Goal: Information Seeking & Learning: Learn about a topic

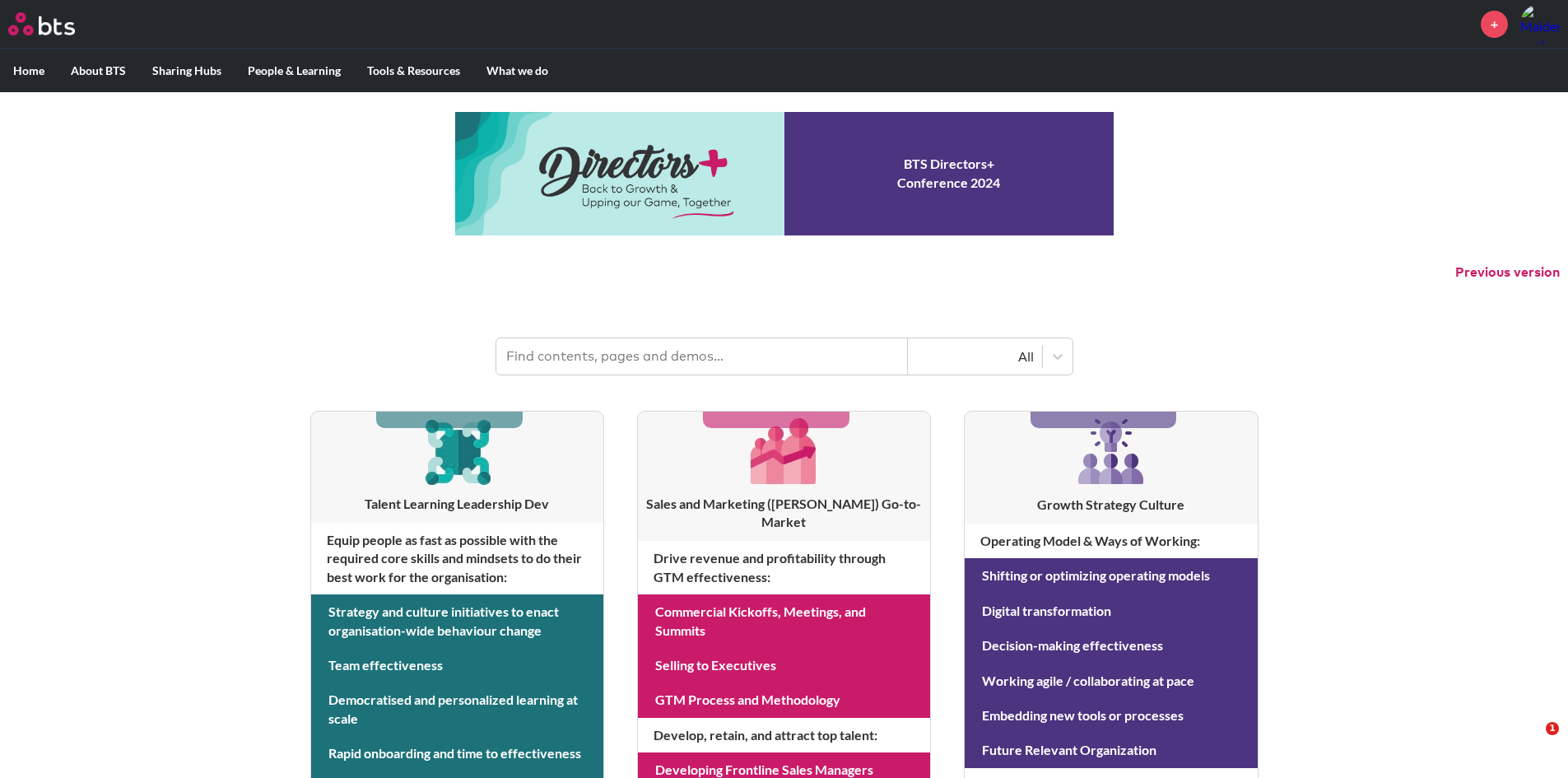
click at [715, 359] on input "text" at bounding box center [702, 355] width 411 height 36
click at [766, 367] on input "text" at bounding box center [702, 355] width 411 height 36
click at [772, 369] on input "CAREER PATH" at bounding box center [702, 355] width 411 height 36
type input "CAREER PATH"
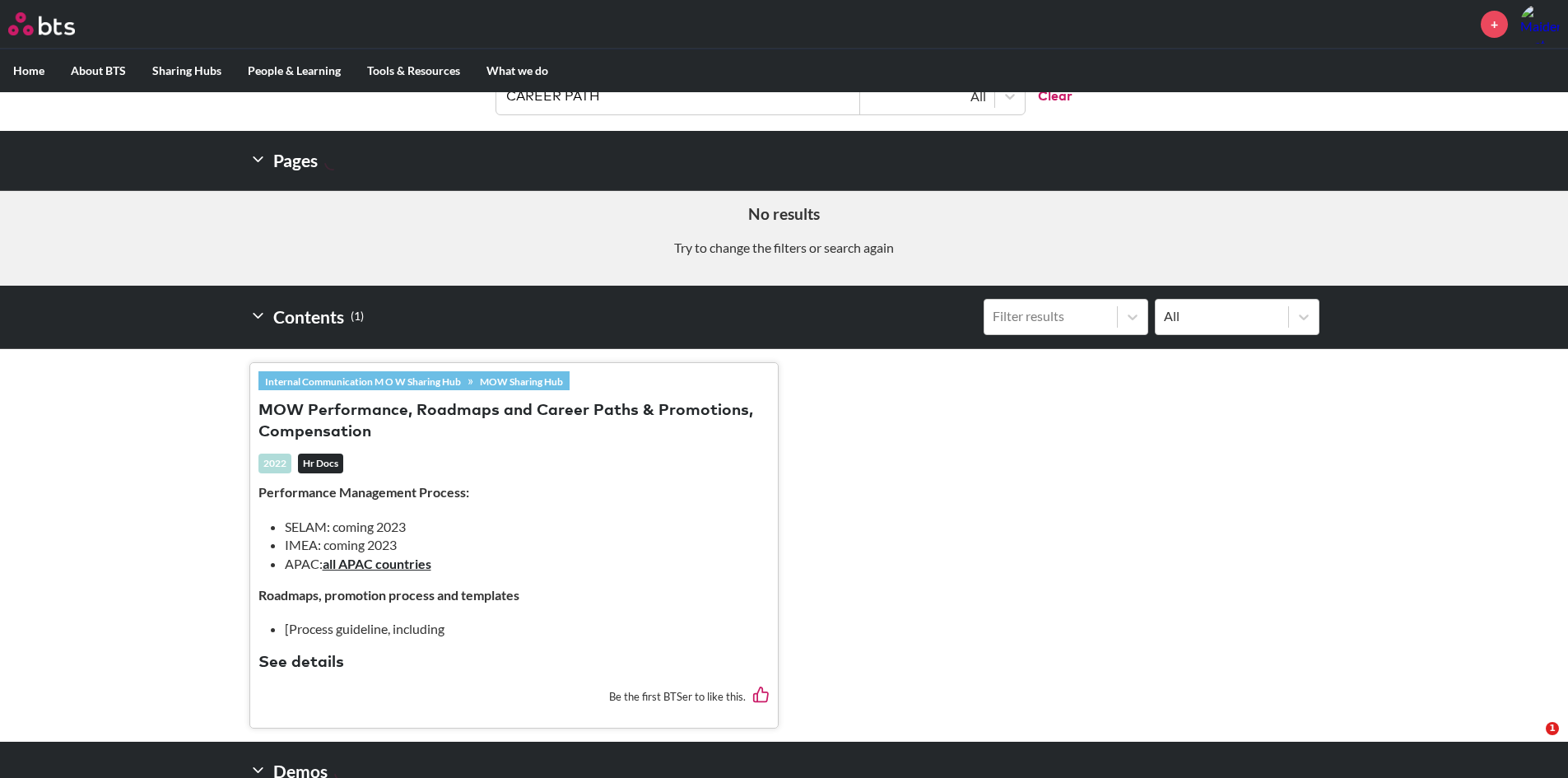
scroll to position [262, 0]
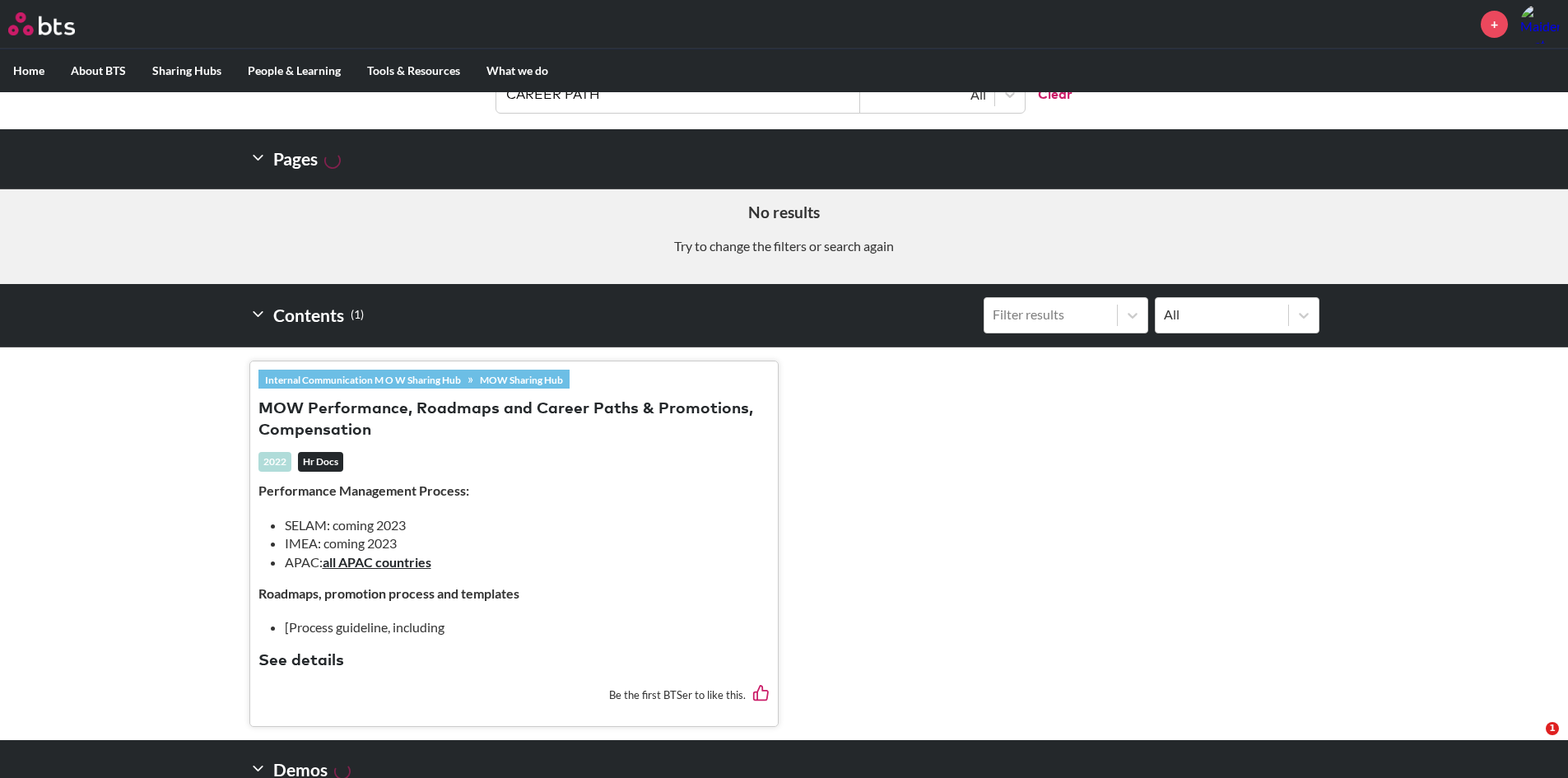
click at [596, 419] on button "MOW Performance, Roadmaps and Career Paths & Promotions, Compensation" at bounding box center [514, 421] width 511 height 45
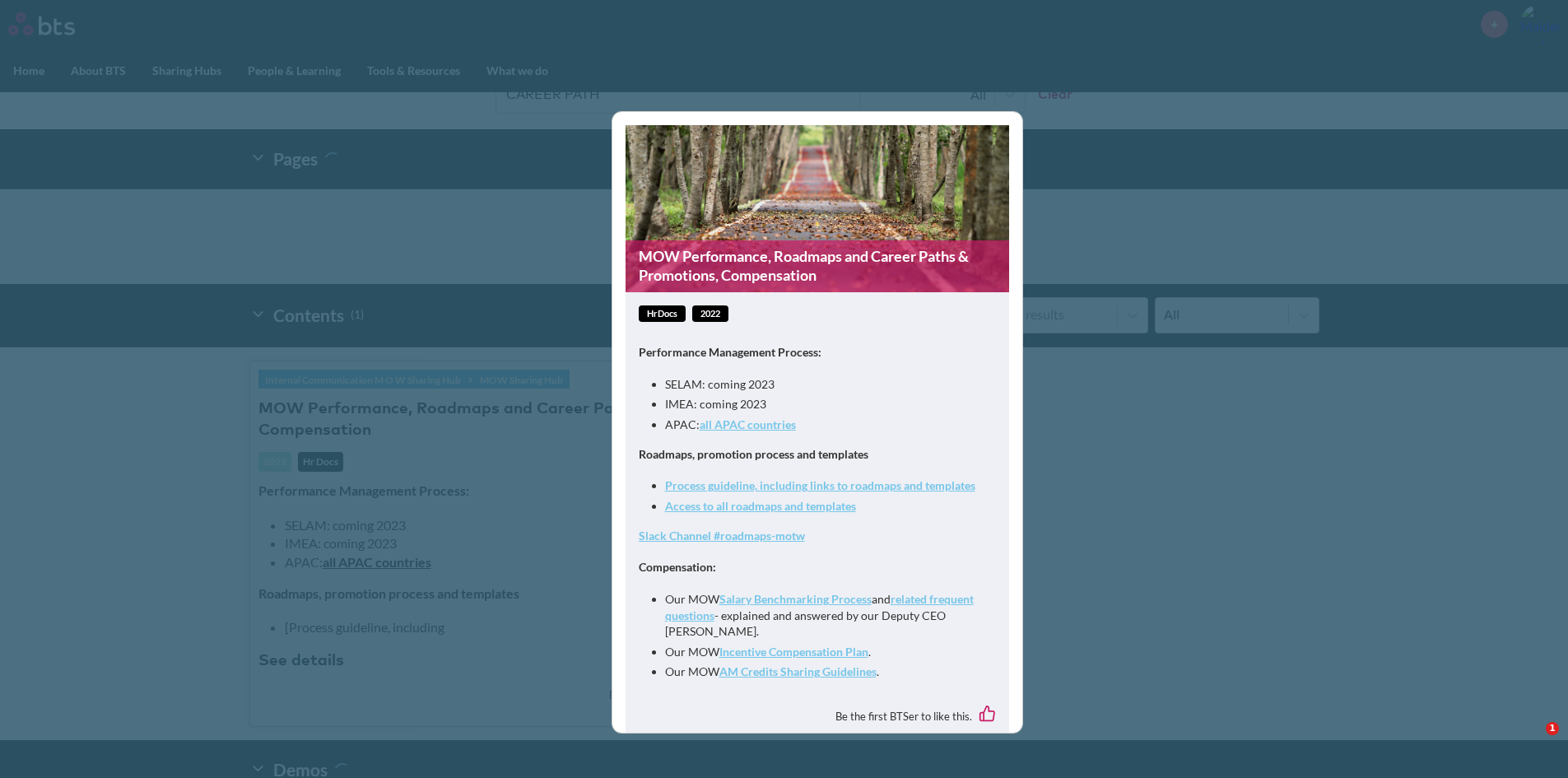
click at [1095, 220] on div "MOW Performance, Roadmaps and Career Paths & Promotions, Compensation hrDocs 20…" at bounding box center [784, 389] width 1568 height 778
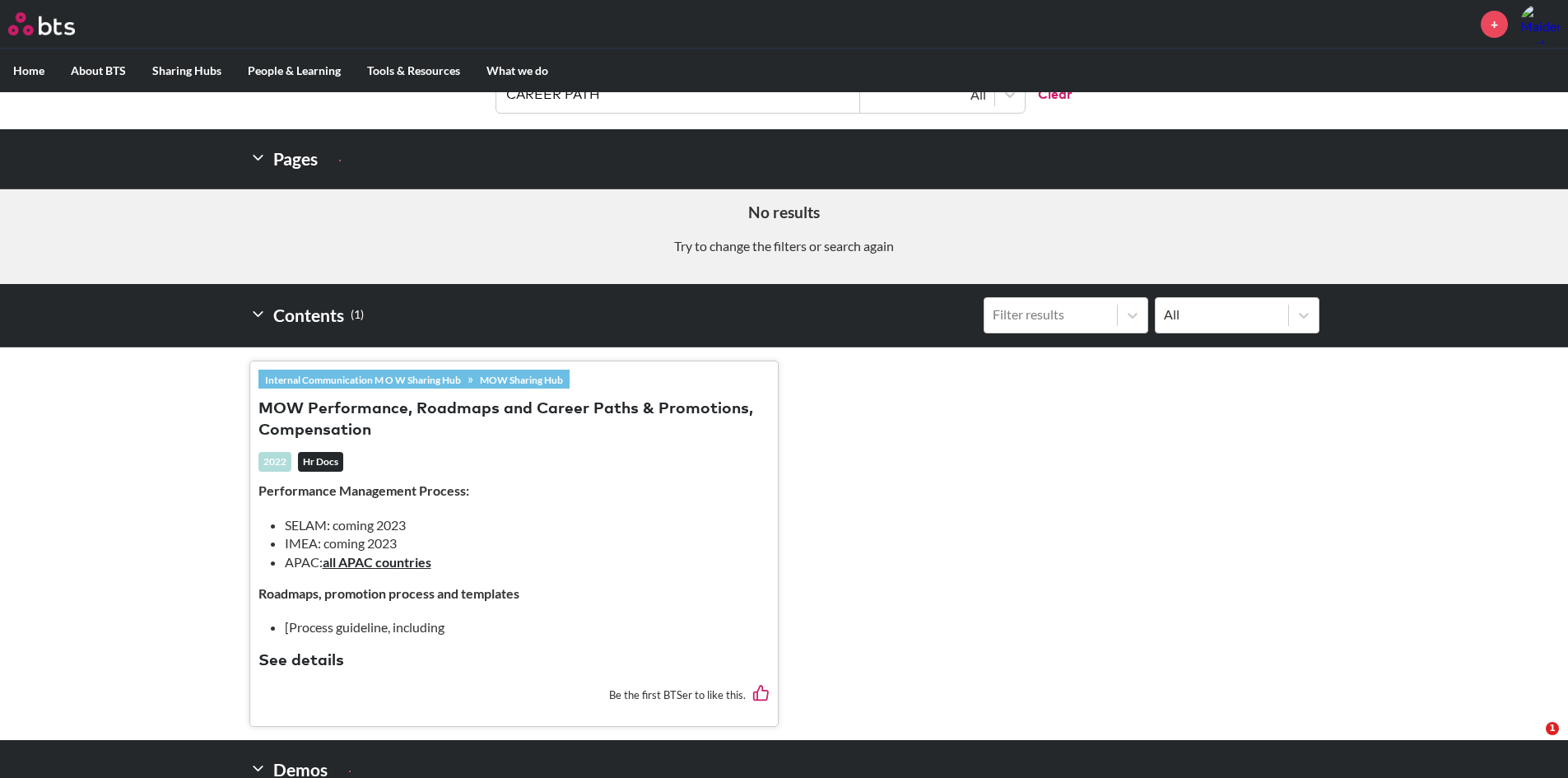
click at [358, 411] on button "MOW Performance, Roadmaps and Career Paths & Promotions, Compensation" at bounding box center [514, 421] width 511 height 45
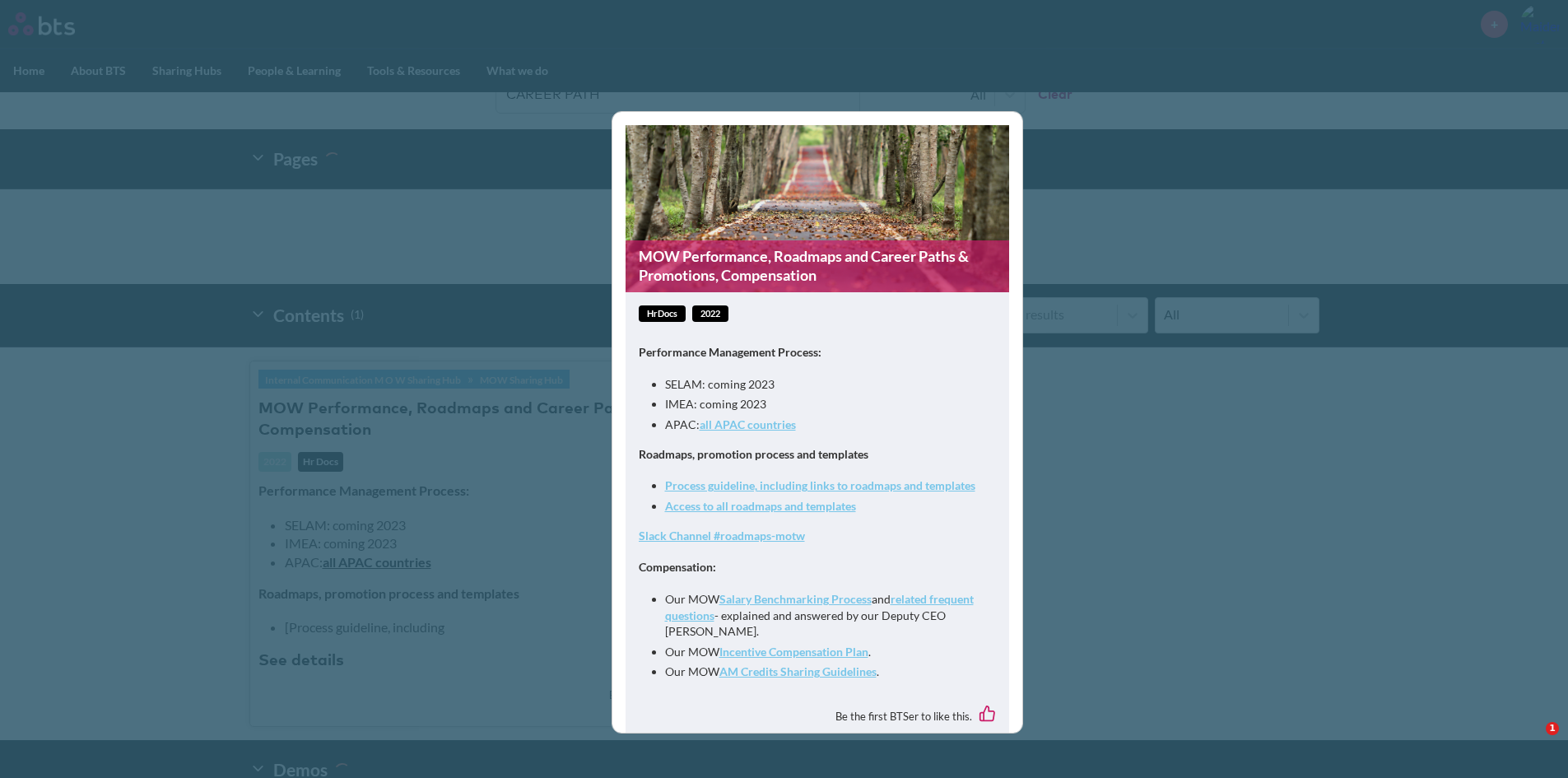
click at [779, 513] on link "Access to all roadmaps and templates" at bounding box center [760, 505] width 191 height 14
